Goal: Task Accomplishment & Management: Complete application form

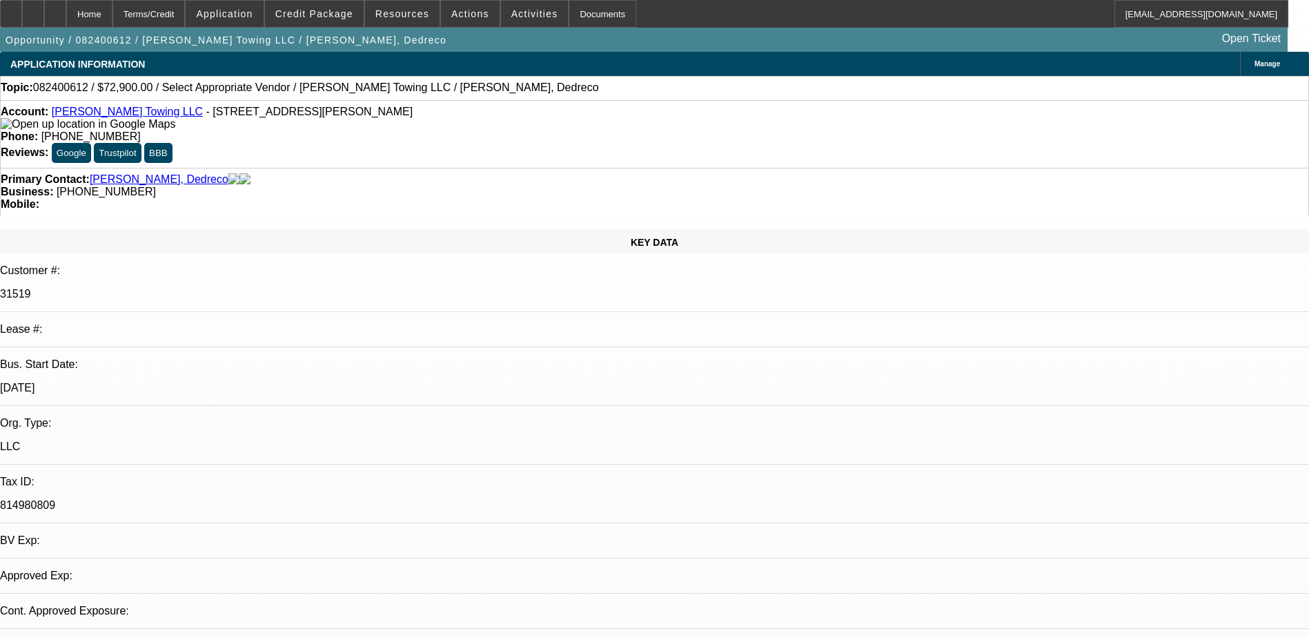
select select "0"
select select "2"
select select "0.1"
select select "1"
select select "2"
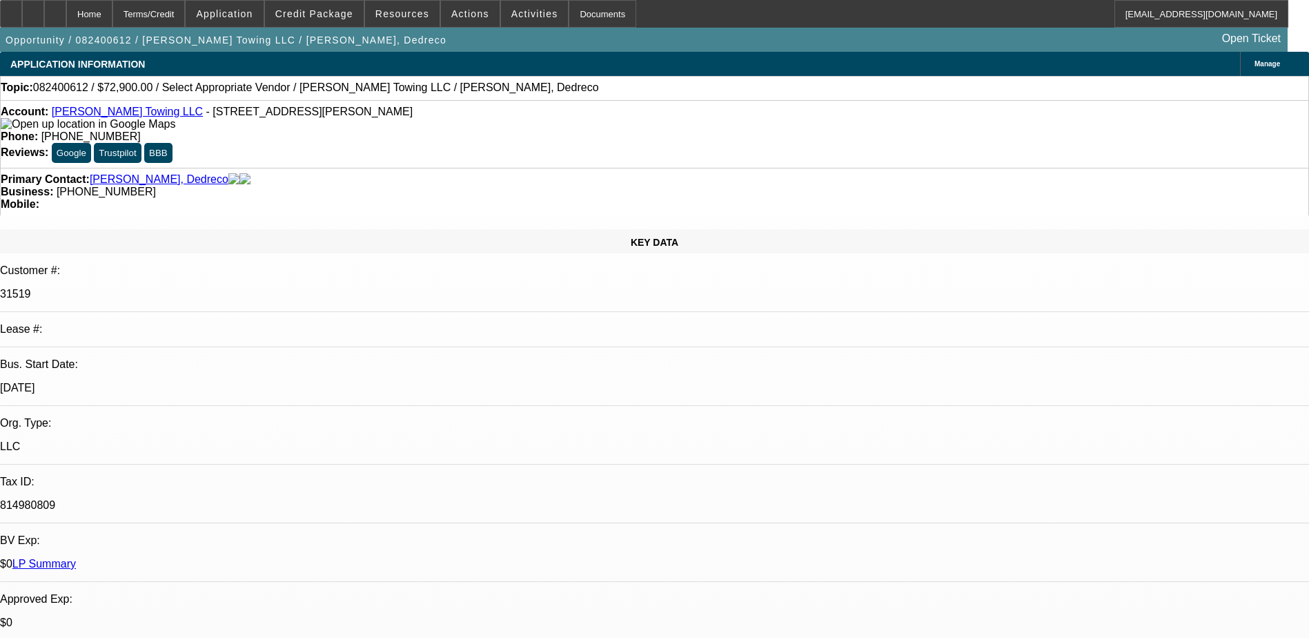
select select "4"
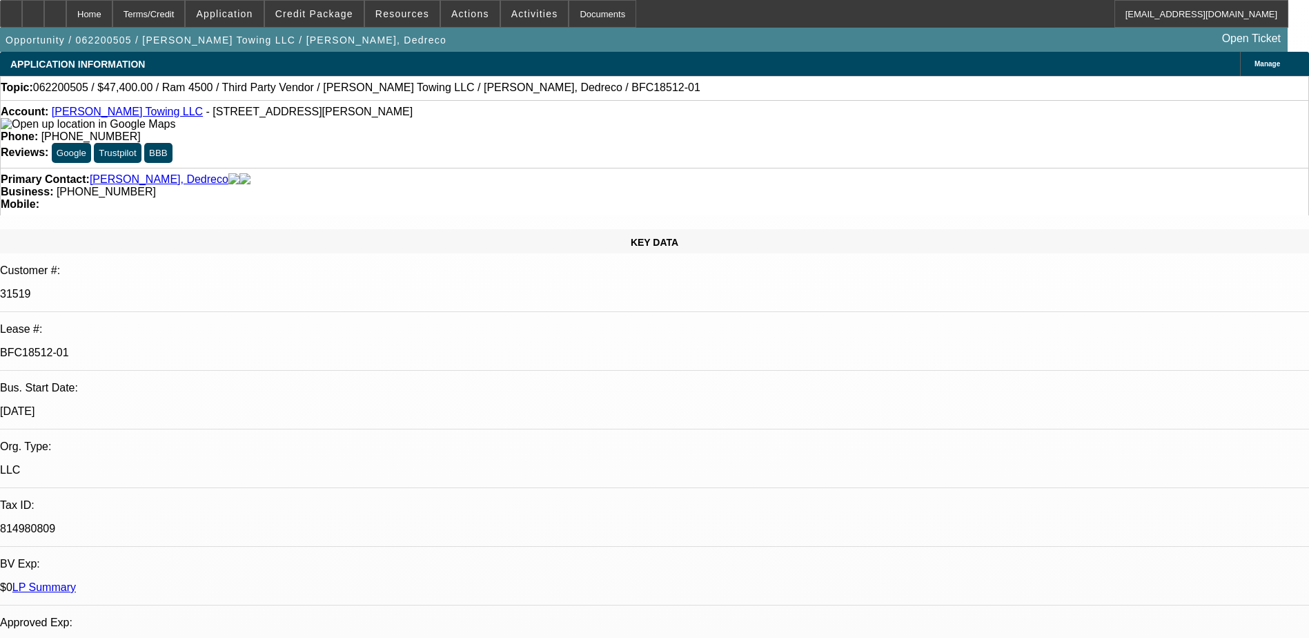
select select "0"
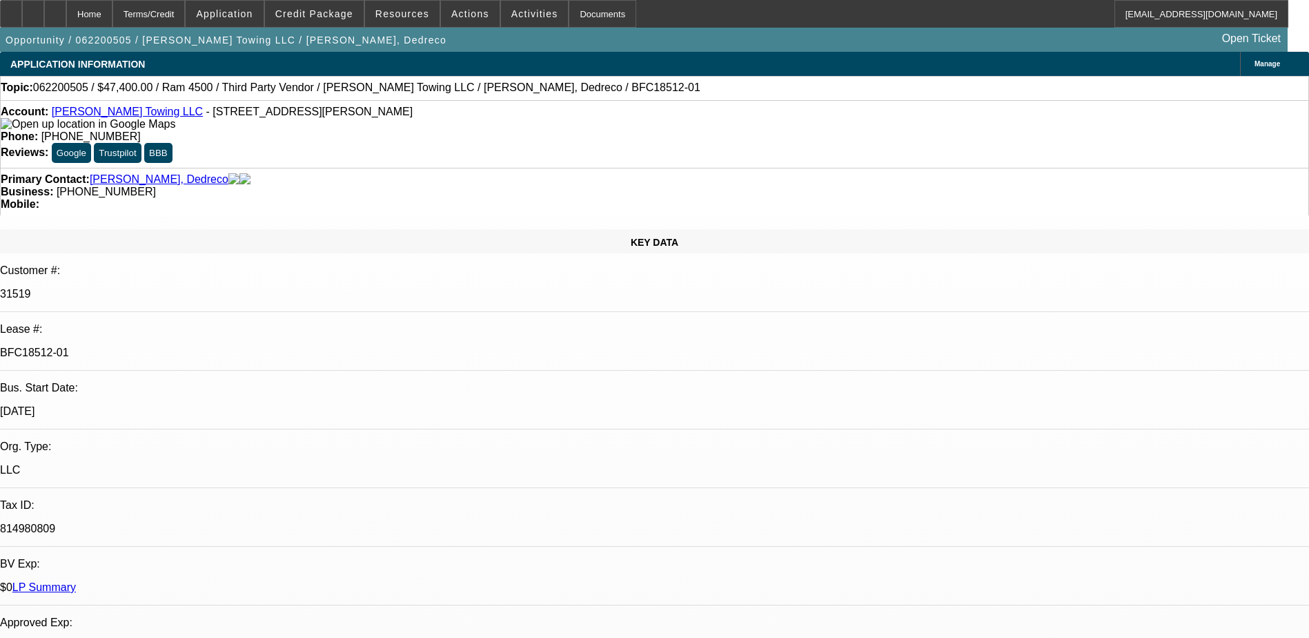
select select "0"
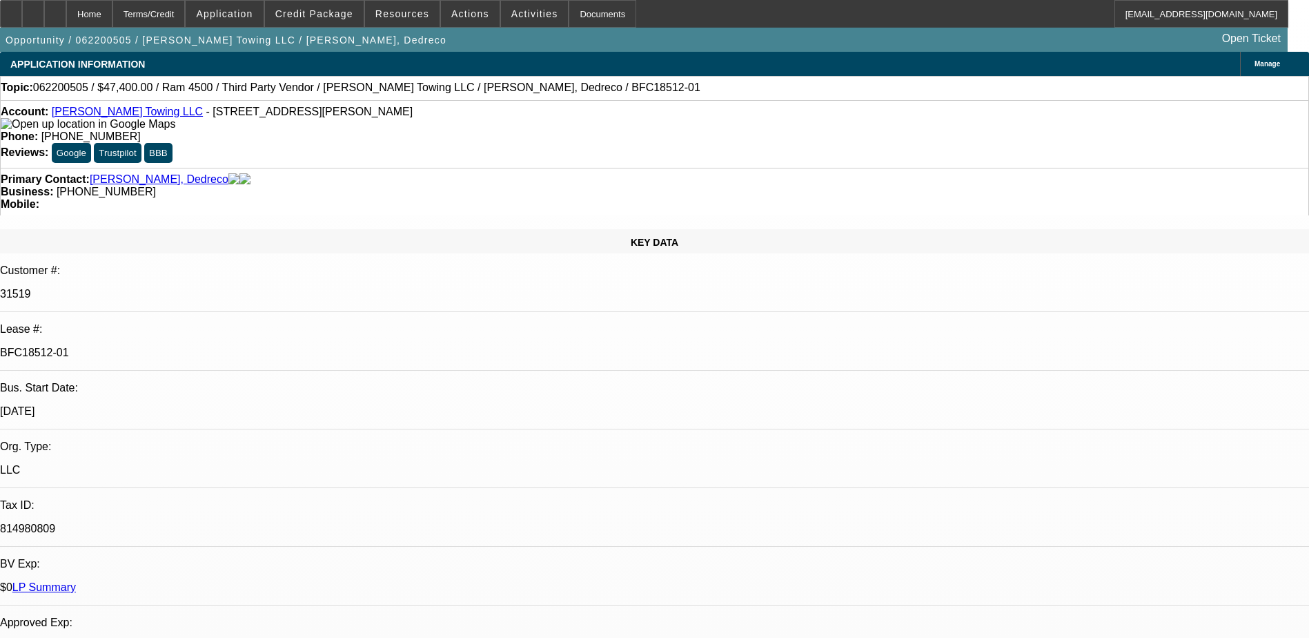
select select "0"
select select "1"
select select "6"
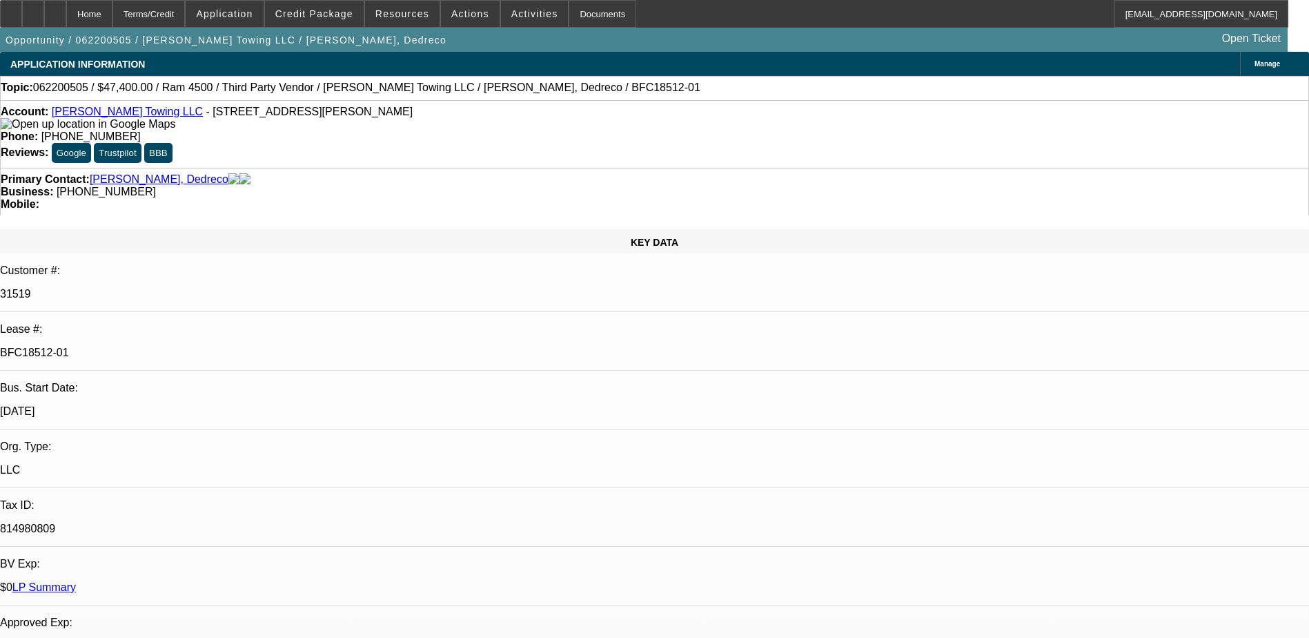
select select "1"
select select "6"
select select "1"
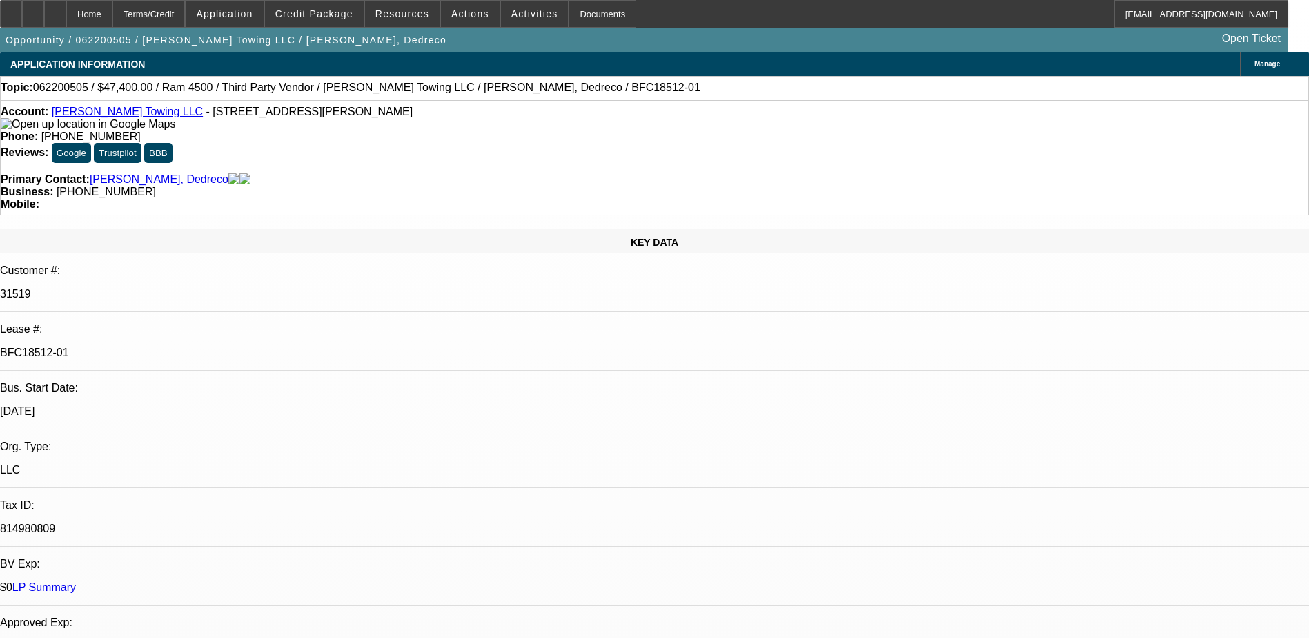
select select "6"
select select "1"
select select "6"
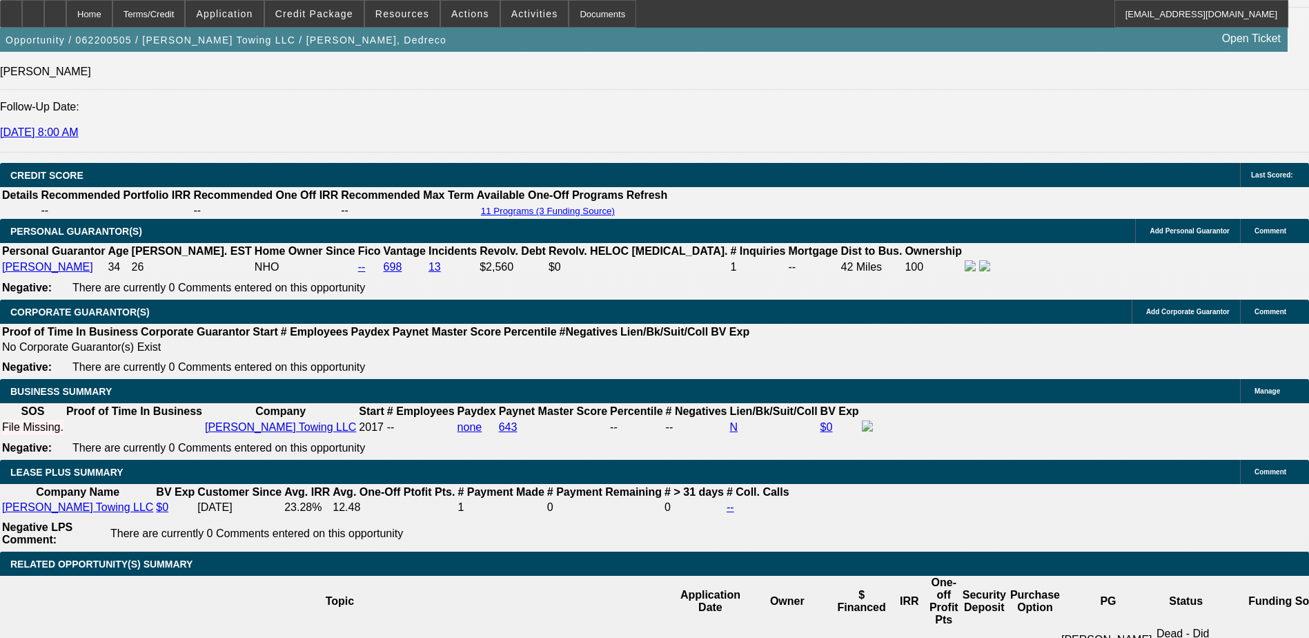
scroll to position [2001, 0]
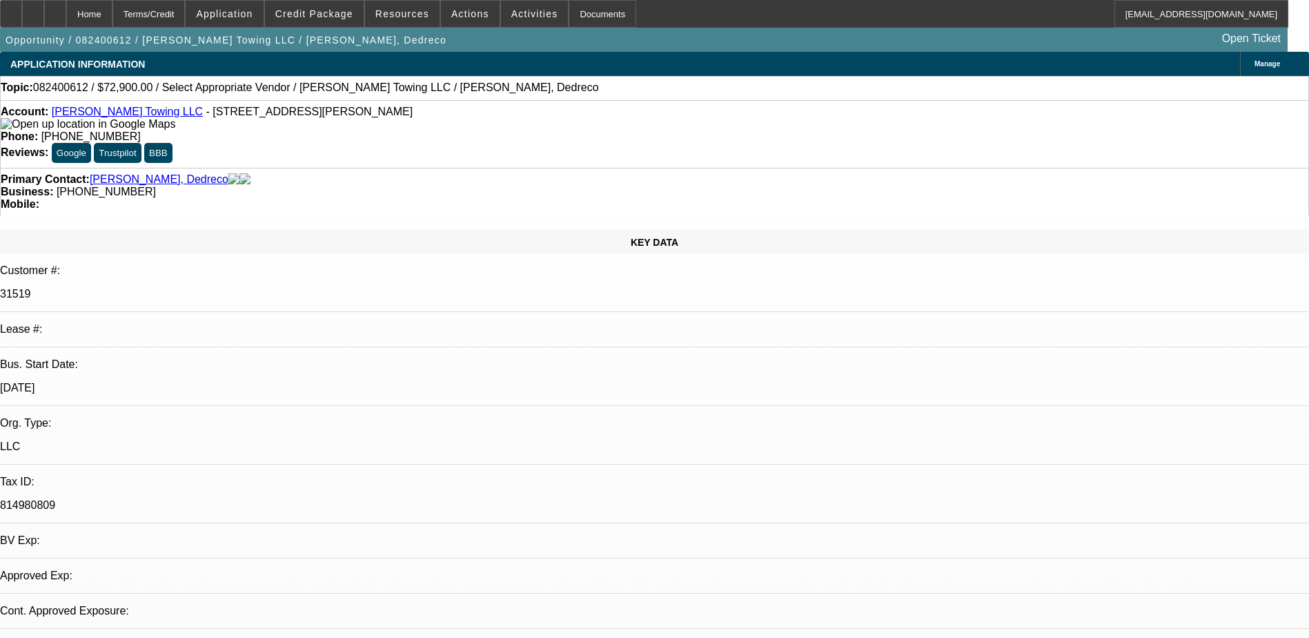
select select "0"
select select "2"
select select "0.1"
select select "1"
select select "2"
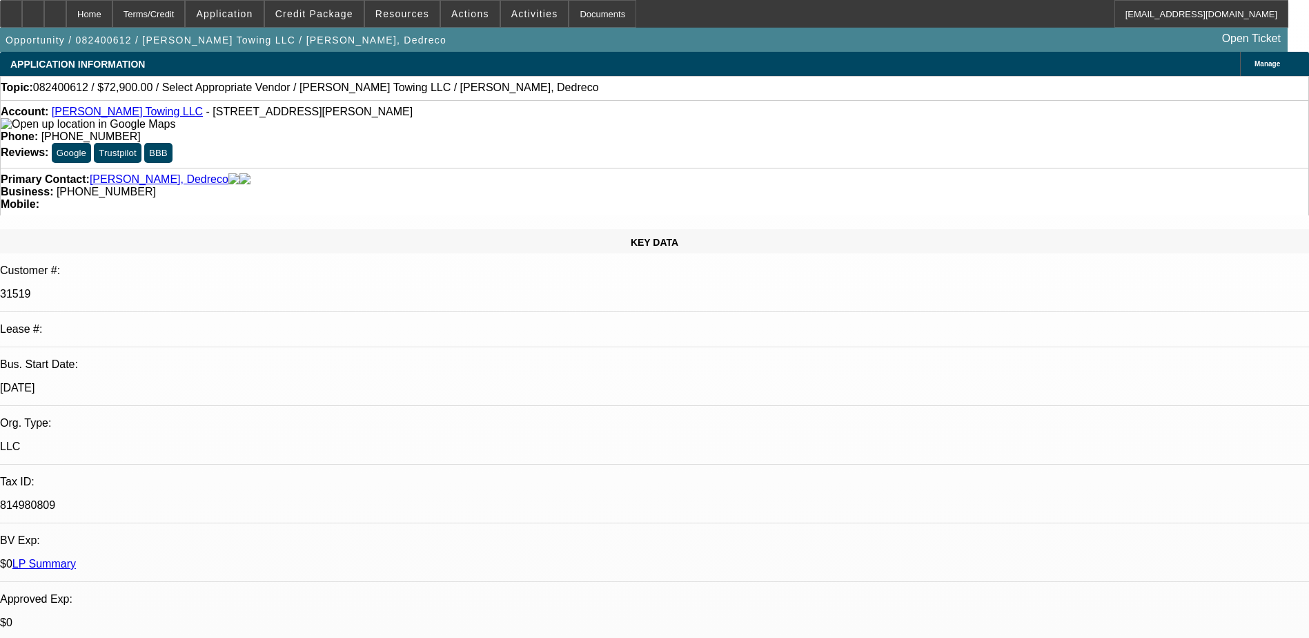
select select "4"
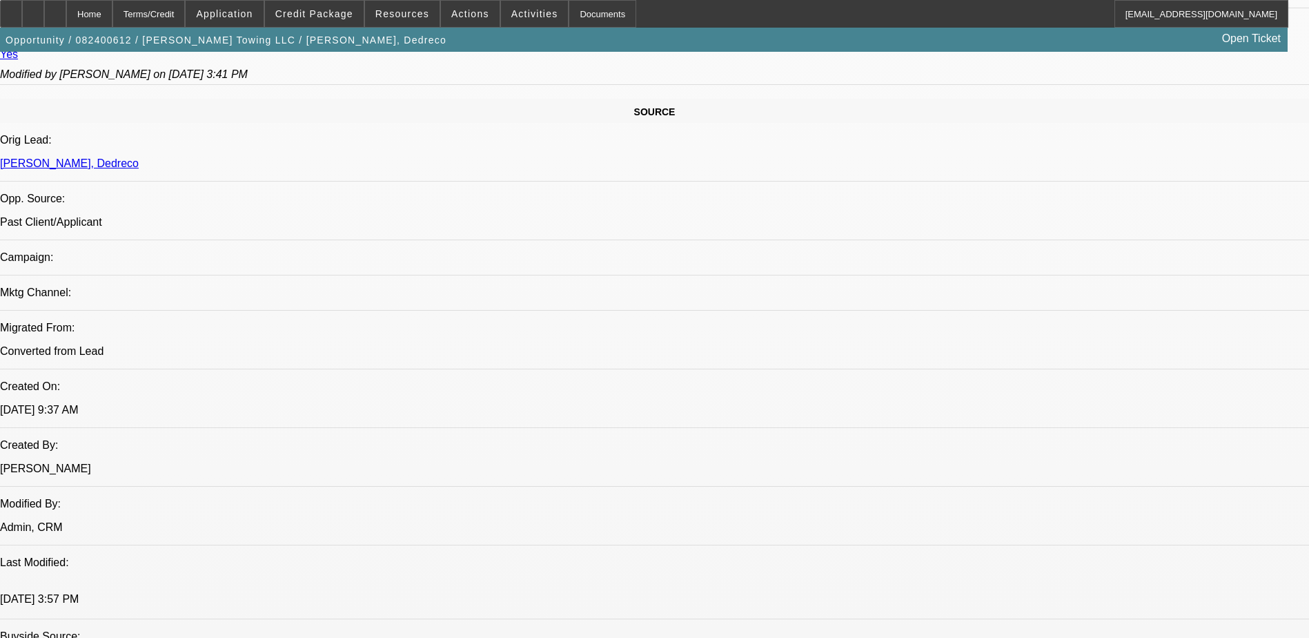
scroll to position [828, 0]
